Goal: Check status: Check status

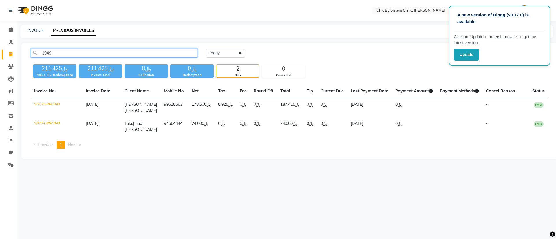
click at [59, 51] on input "1949" at bounding box center [114, 53] width 167 height 9
type input "1"
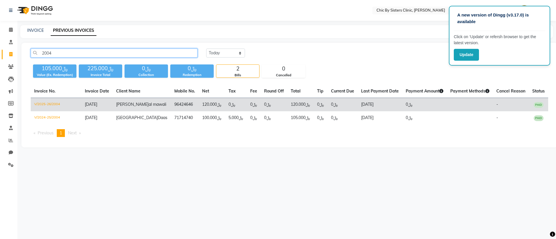
type input "2004"
click at [57, 103] on td "V/2025-26/2004" at bounding box center [56, 105] width 51 height 14
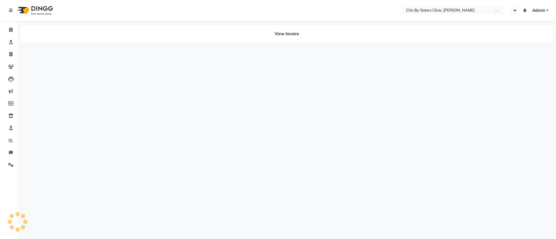
select select "en"
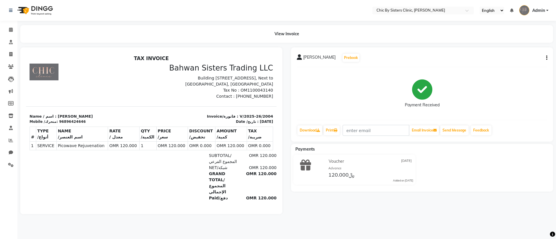
scroll to position [5, 0]
